Goal: Information Seeking & Learning: Learn about a topic

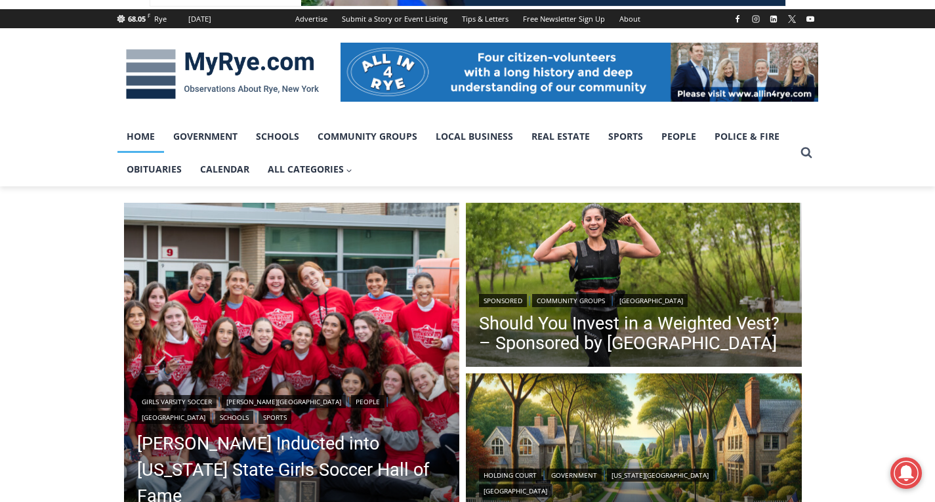
scroll to position [197, 0]
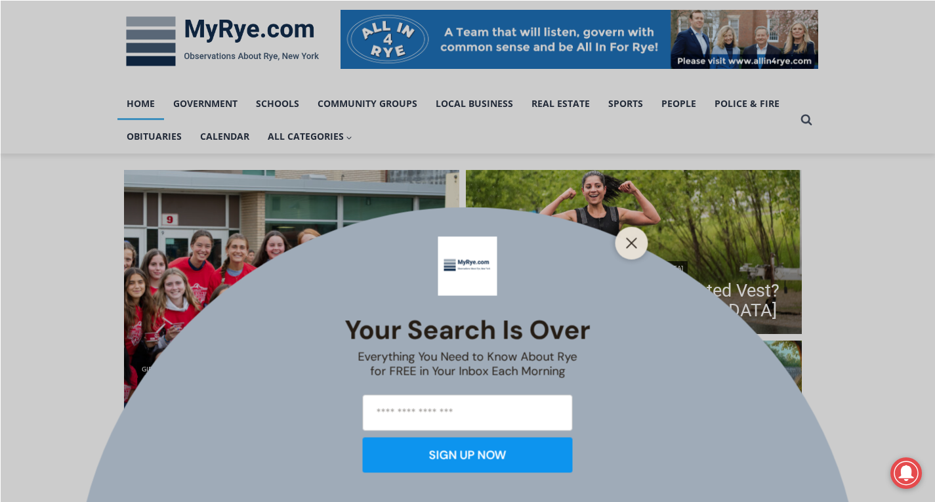
click at [620, 242] on div at bounding box center [632, 242] width 33 height 33
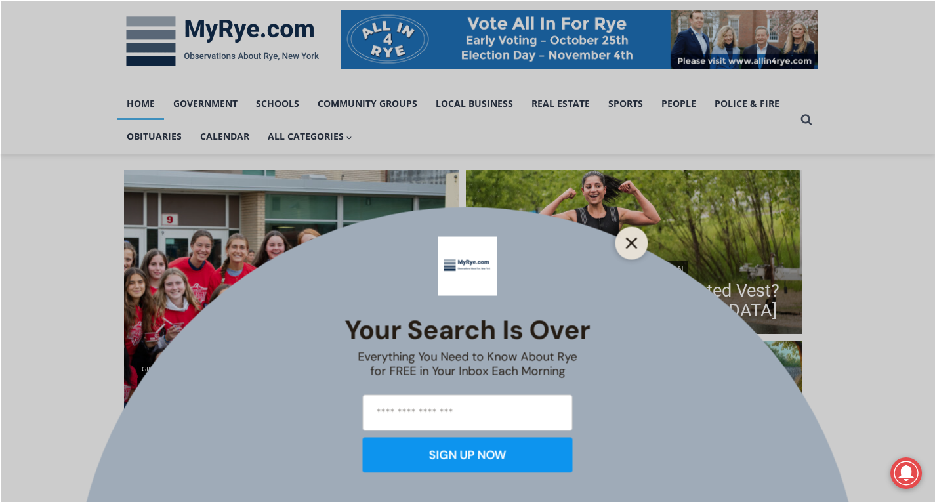
click at [629, 239] on icon "Close" at bounding box center [632, 243] width 12 height 12
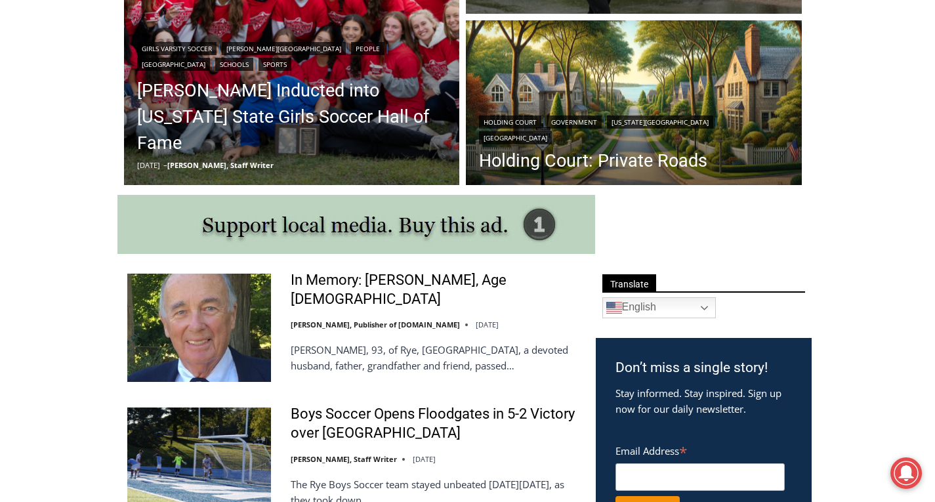
scroll to position [263, 0]
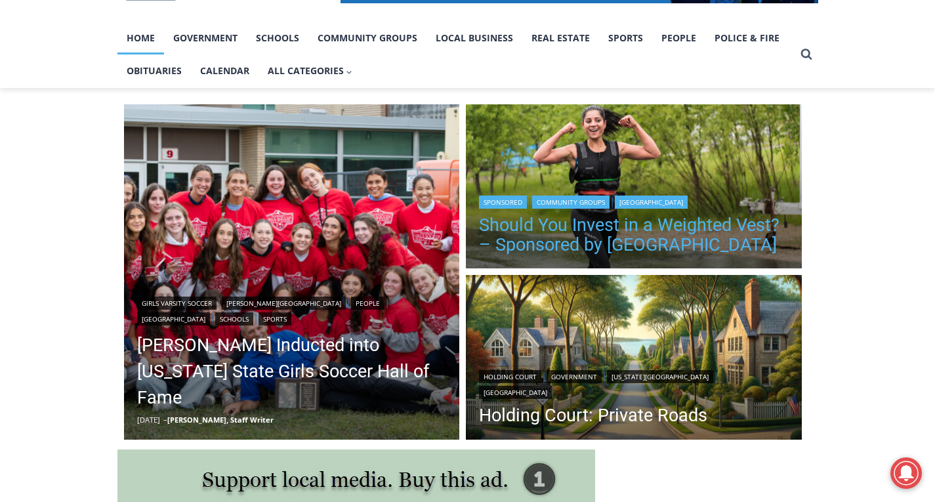
click at [736, 230] on link "Should You Invest in a Weighted Vest? – Sponsored by [GEOGRAPHIC_DATA]" at bounding box center [634, 234] width 310 height 39
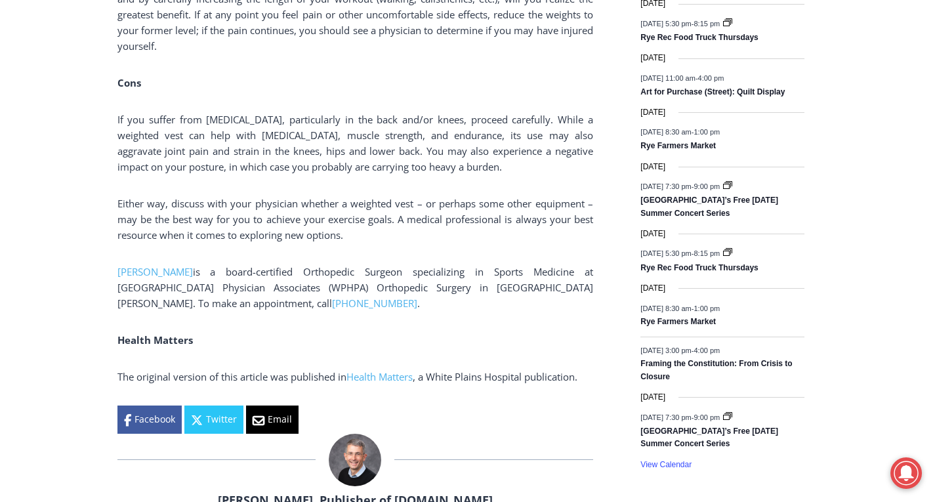
scroll to position [1903, 0]
